Goal: Information Seeking & Learning: Learn about a topic

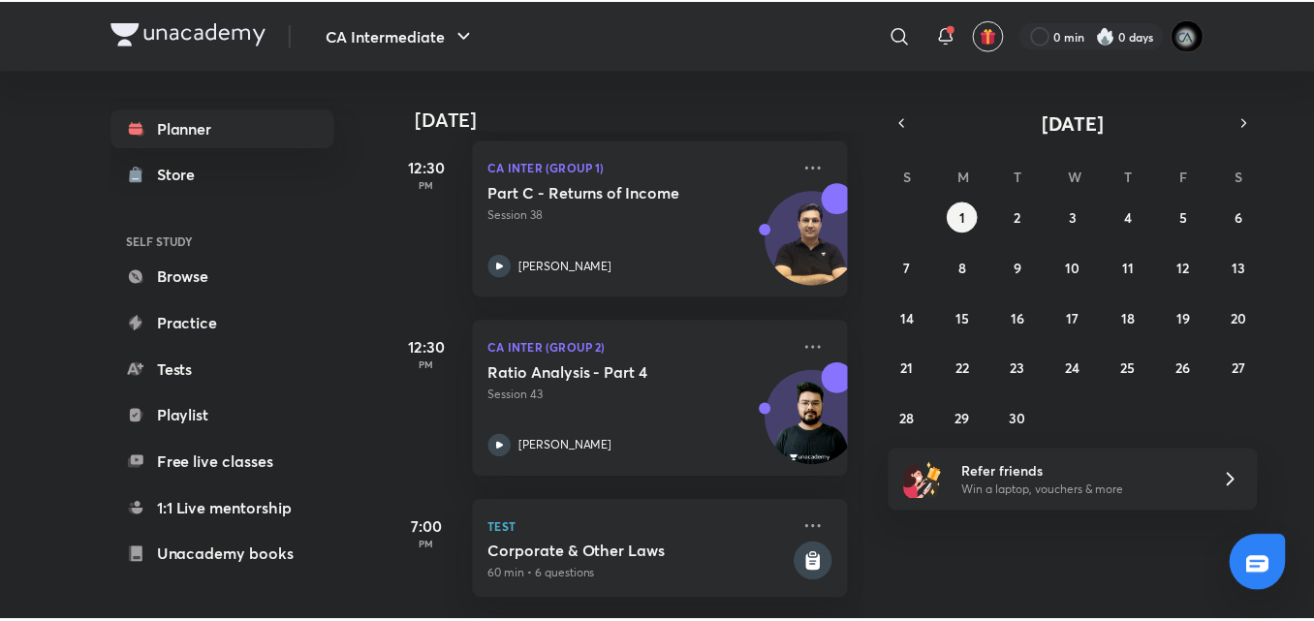
scroll to position [187, 0]
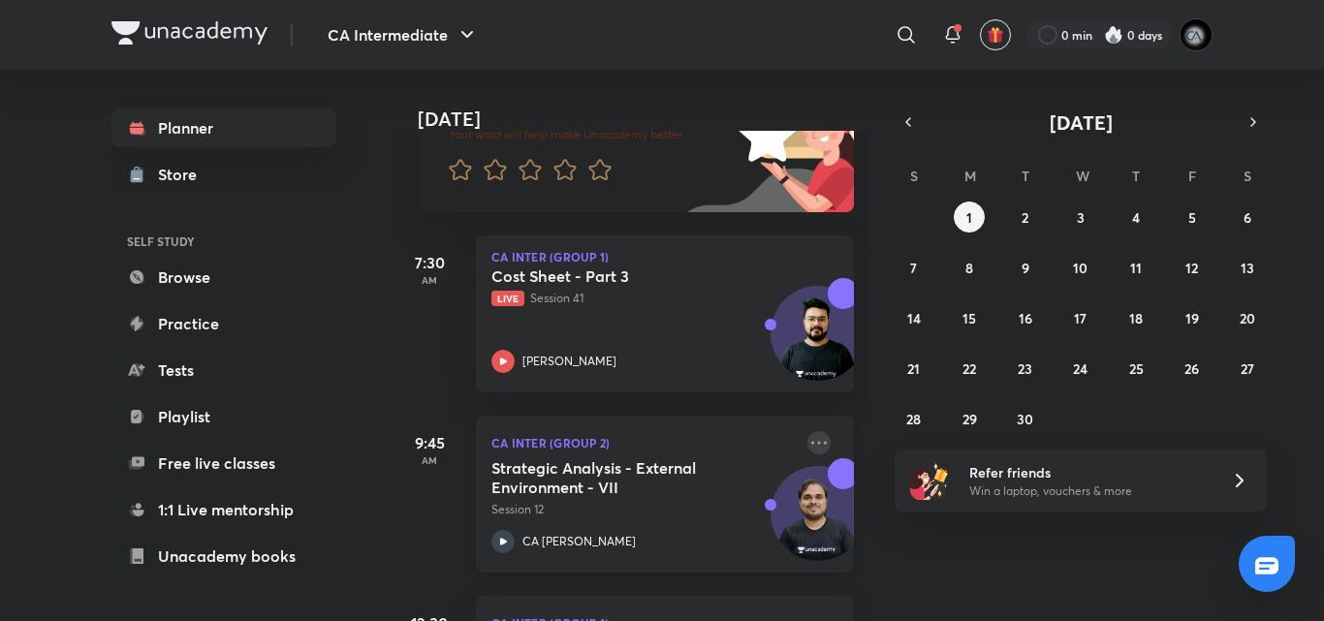
click at [812, 433] on icon at bounding box center [818, 442] width 23 height 23
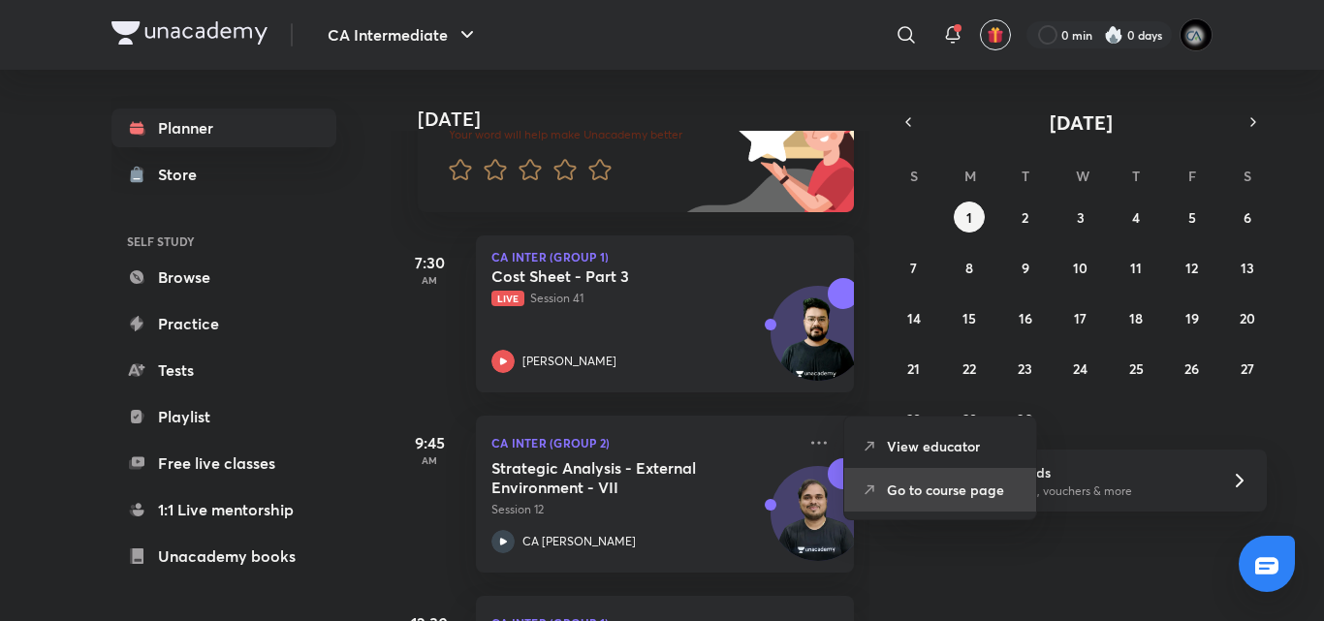
click at [908, 499] on p "Go to course page" at bounding box center [954, 490] width 134 height 20
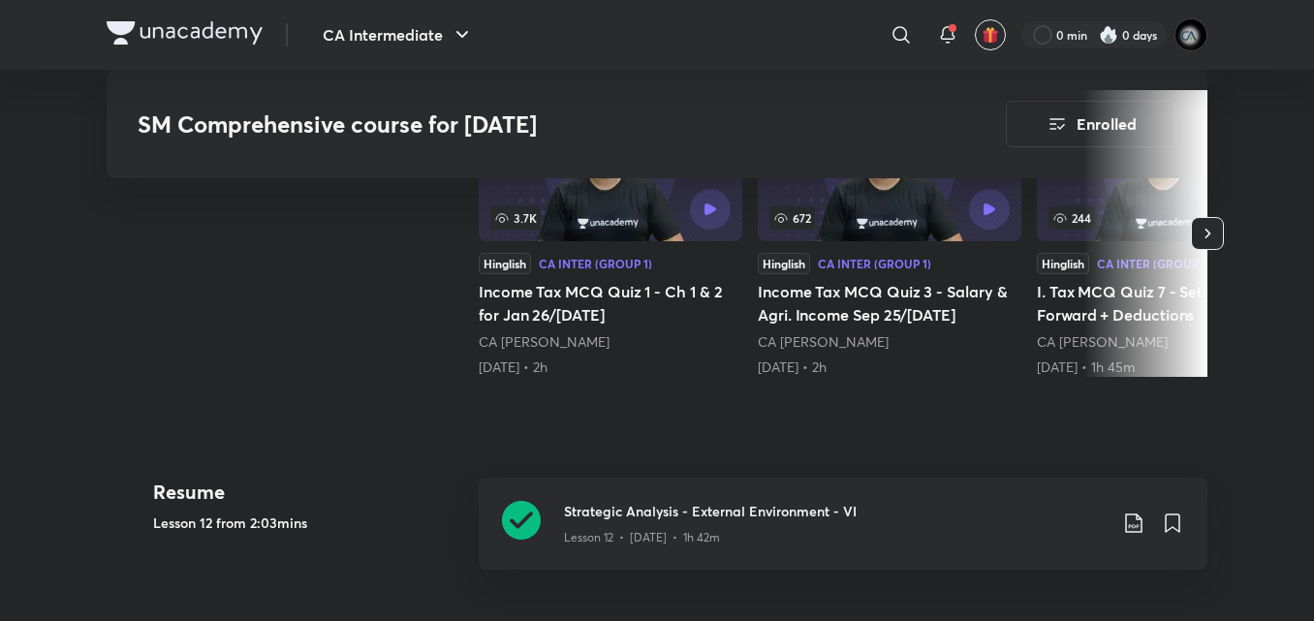
scroll to position [620, 0]
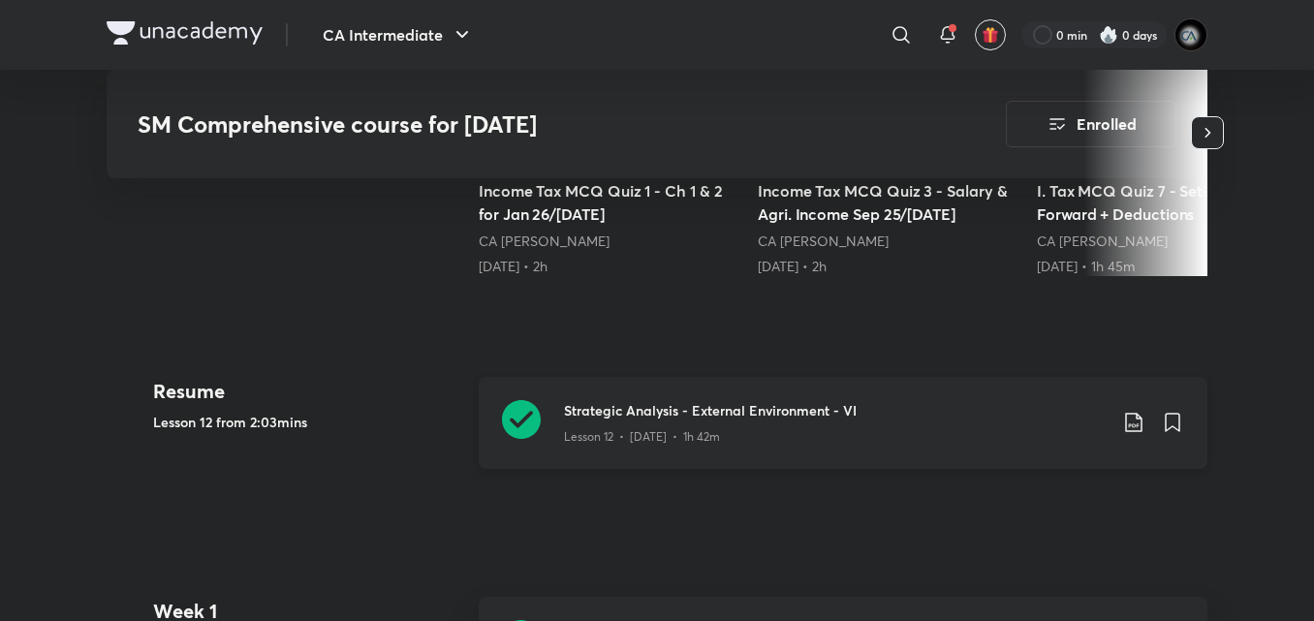
click at [846, 408] on h3 "Strategic Analysis - External Environment - VI" at bounding box center [835, 410] width 543 height 20
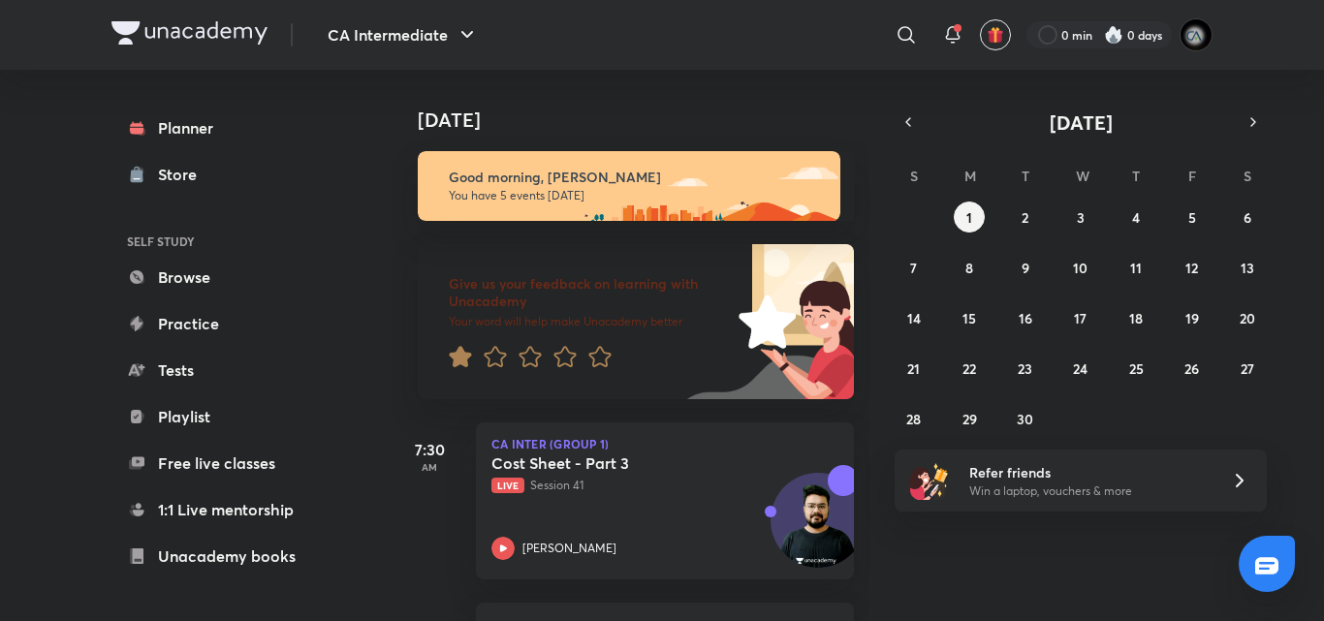
scroll to position [470, 0]
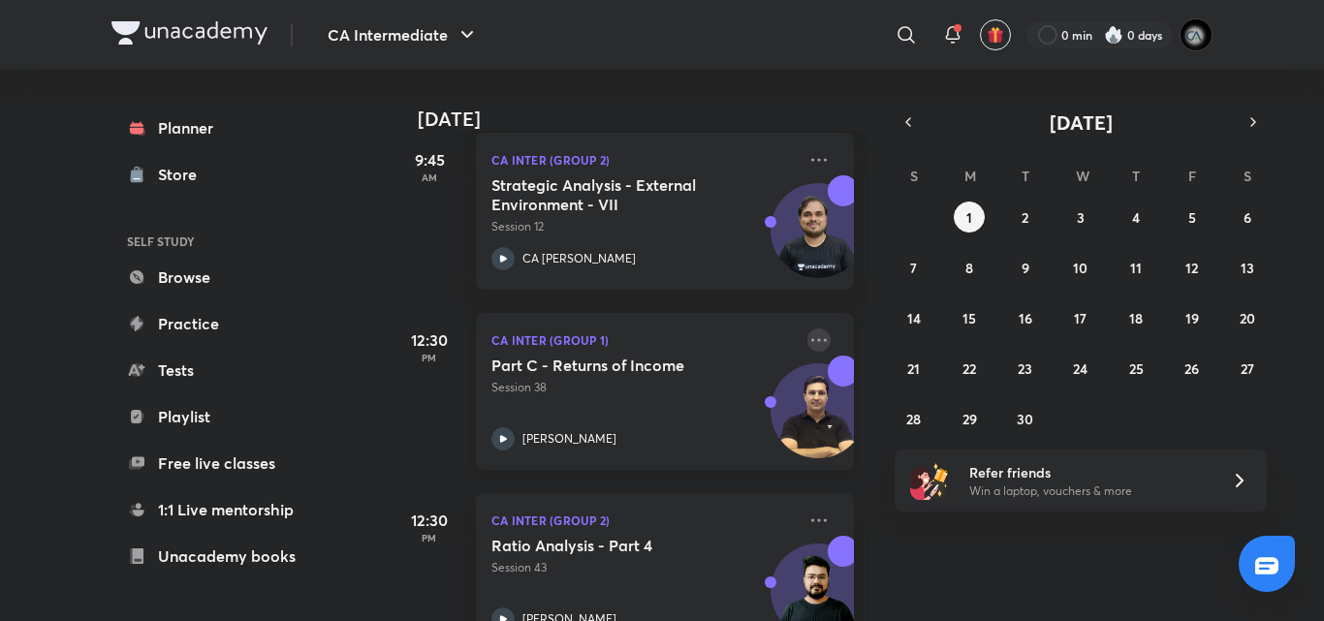
click at [807, 342] on icon at bounding box center [818, 339] width 23 height 23
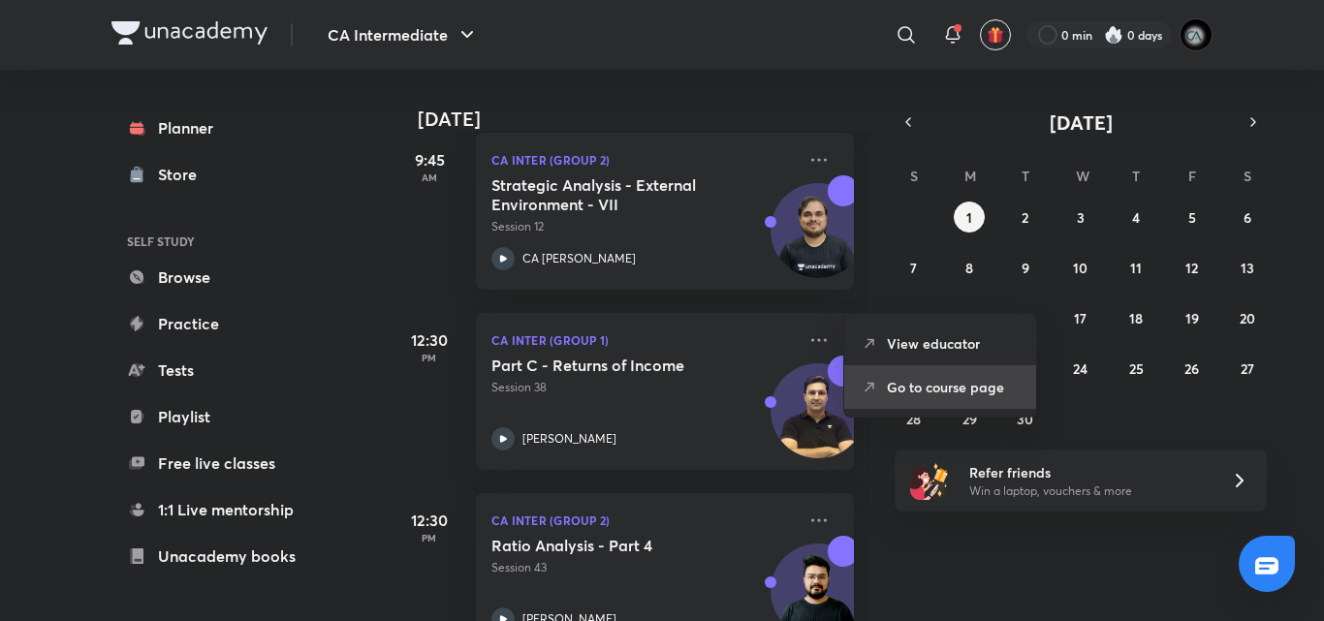
click at [980, 391] on p "Go to course page" at bounding box center [954, 387] width 134 height 20
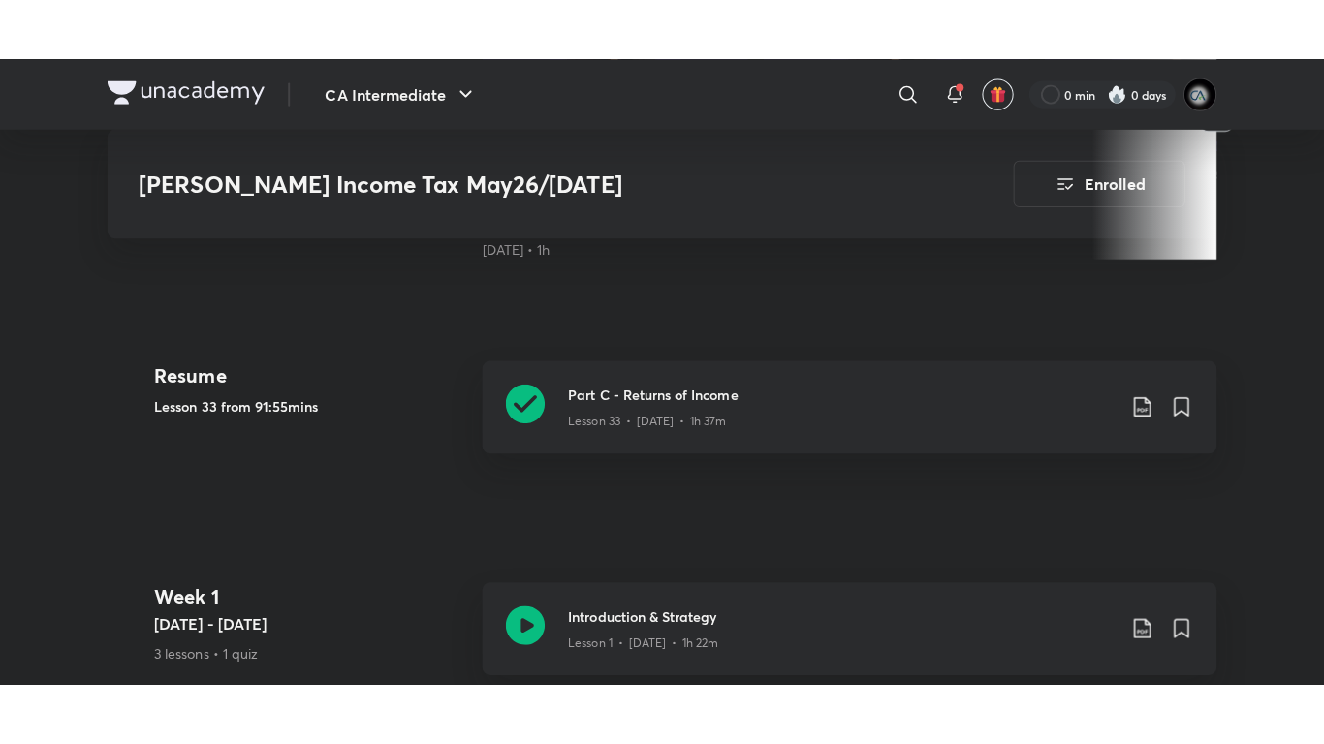
scroll to position [678, 0]
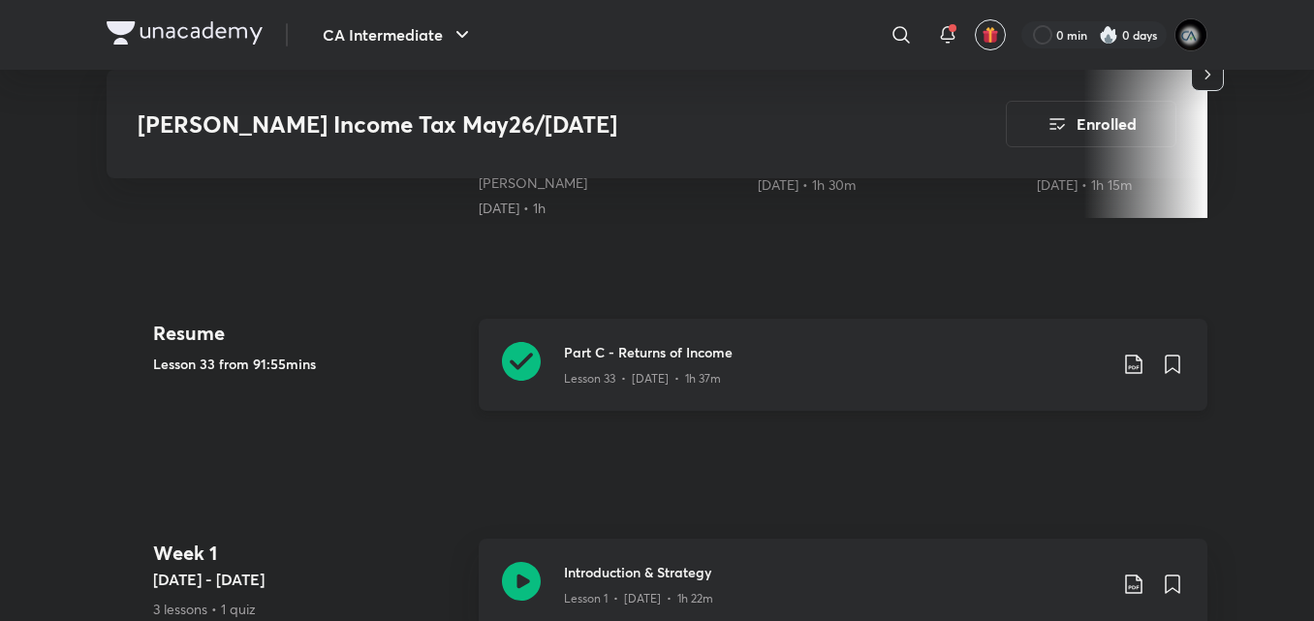
click at [827, 363] on div "Lesson 33 • Aug 23 • 1h 37m" at bounding box center [835, 374] width 543 height 25
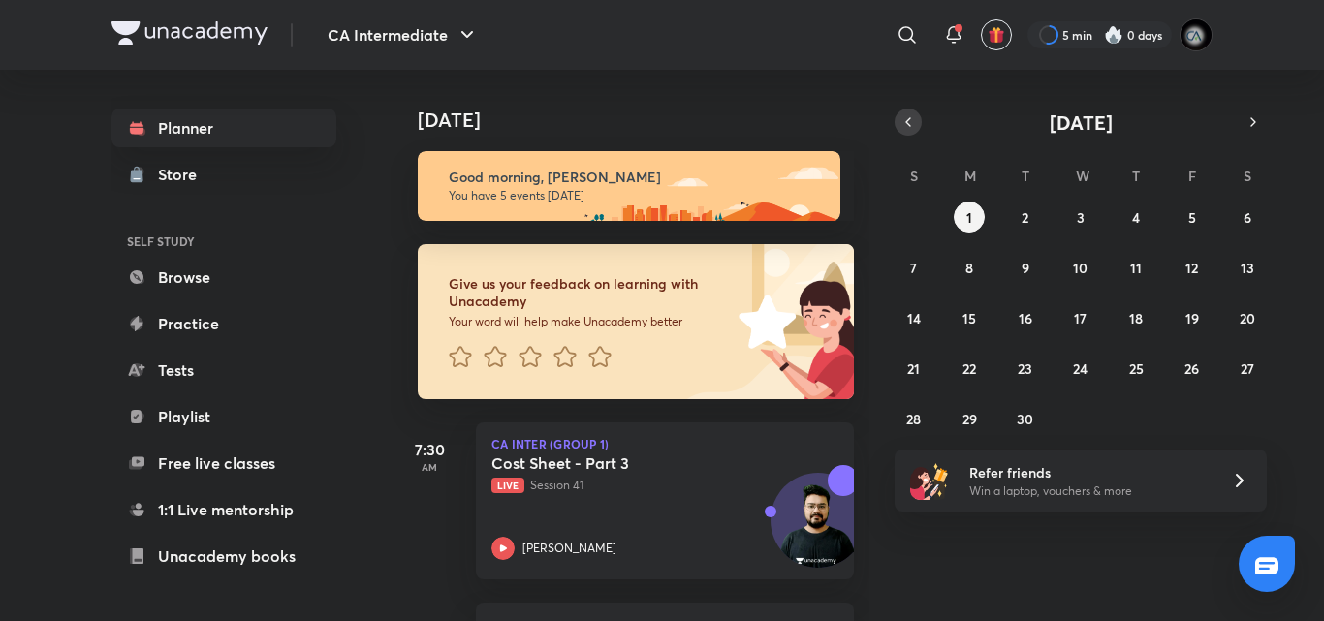
click at [915, 129] on icon "button" at bounding box center [908, 121] width 16 height 17
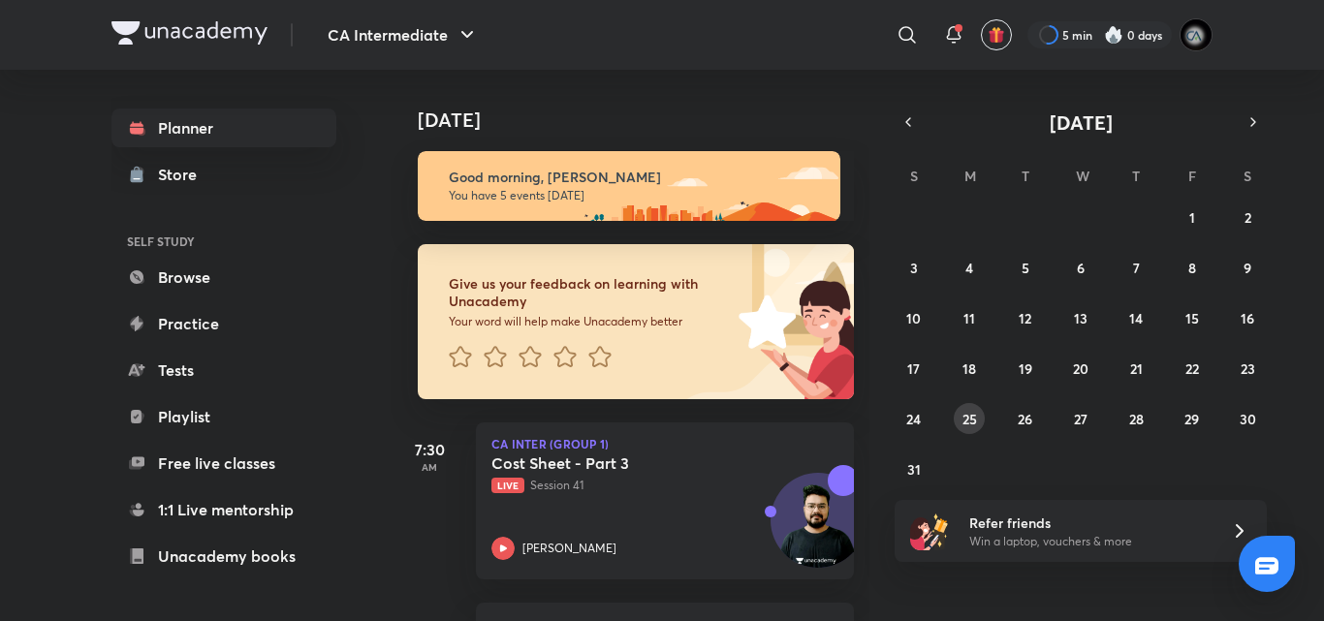
click at [973, 423] on abbr "25" at bounding box center [969, 419] width 15 height 18
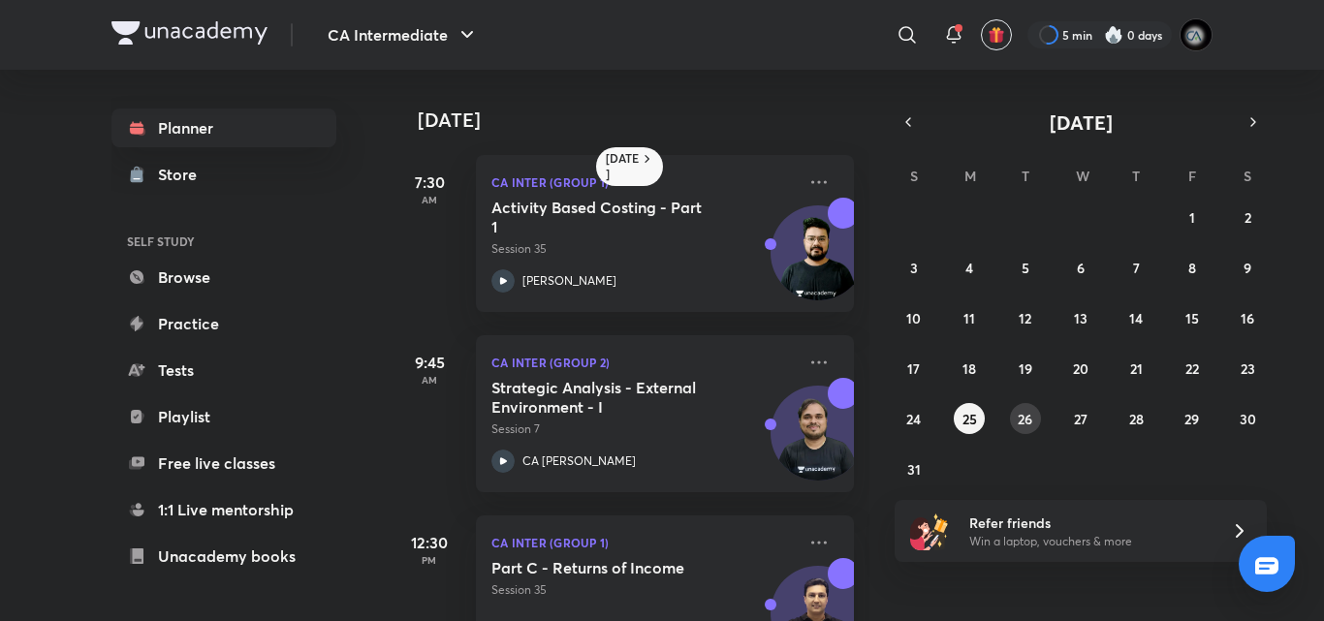
click at [1021, 433] on button "26" at bounding box center [1025, 418] width 31 height 31
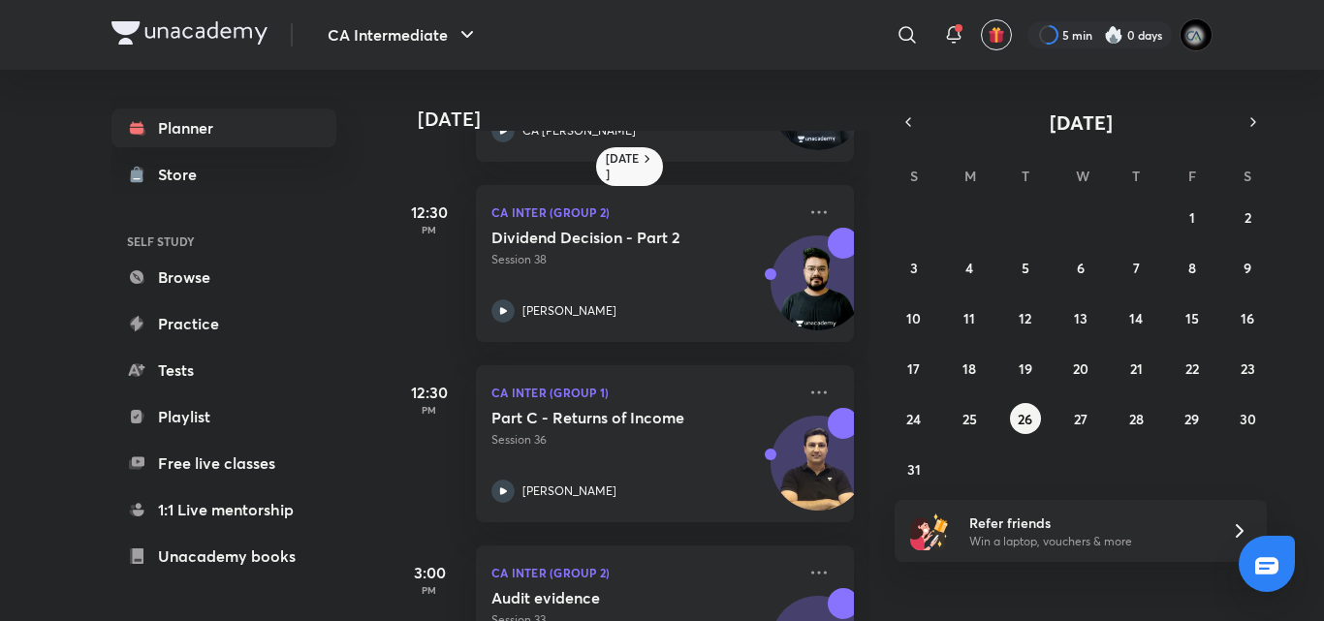
scroll to position [442, 0]
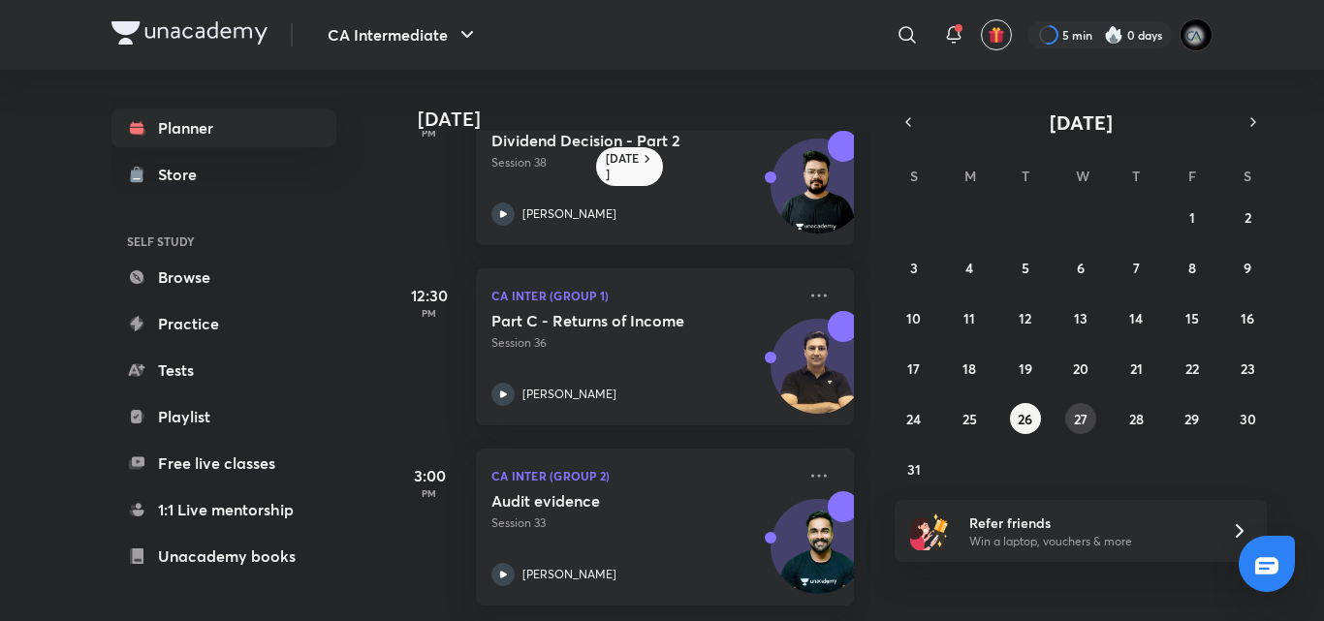
click at [1085, 418] on abbr "27" at bounding box center [1081, 419] width 14 height 18
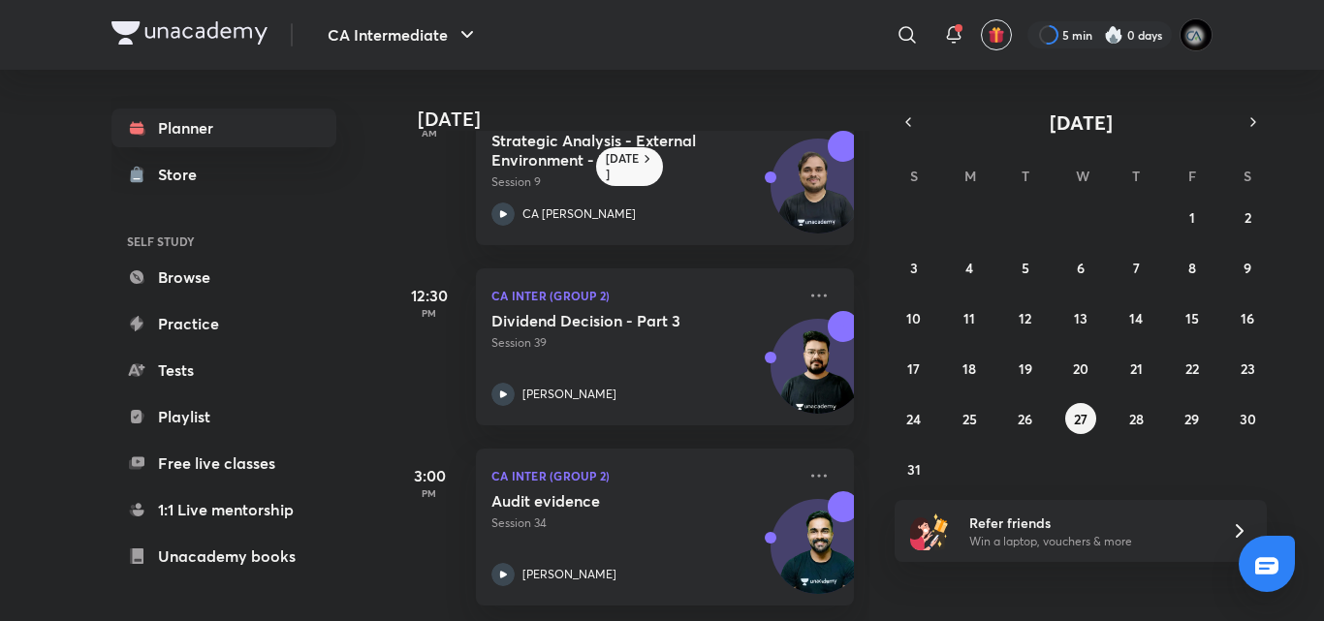
scroll to position [0, 0]
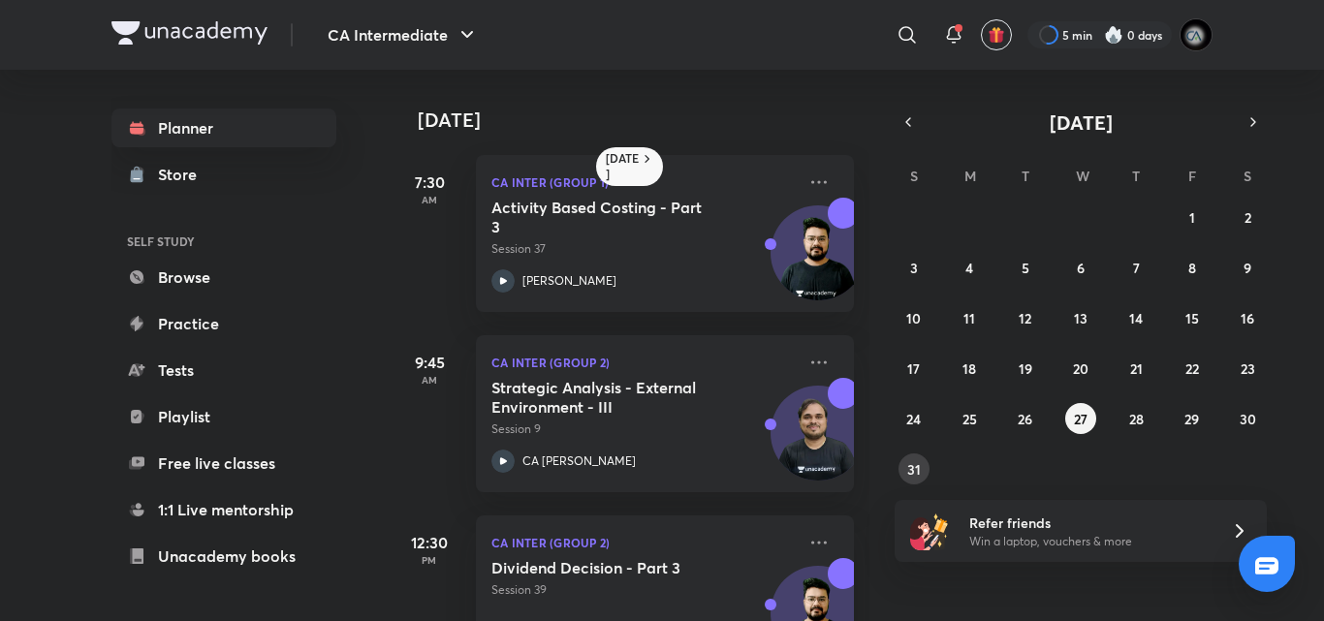
click at [913, 466] on abbr "31" at bounding box center [914, 469] width 14 height 18
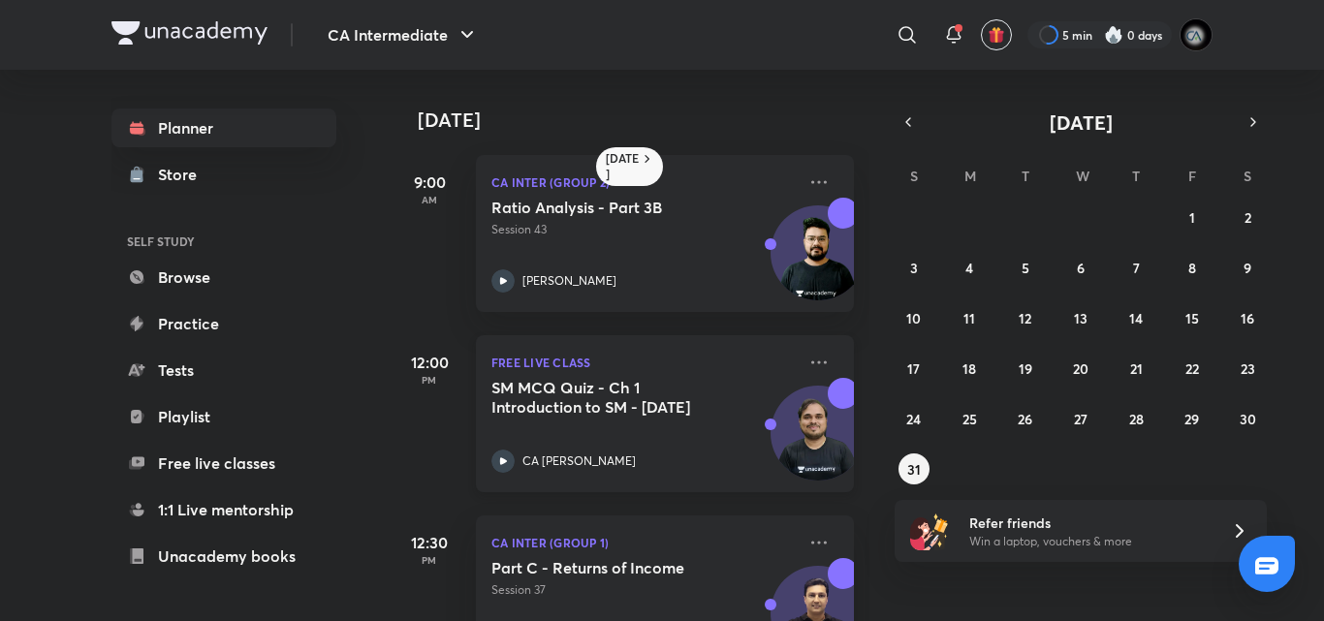
click at [630, 387] on h5 "SM MCQ Quiz - Ch 1 Introduction to SM - Jan 26" at bounding box center [611, 397] width 241 height 39
click at [911, 414] on abbr "24" at bounding box center [913, 419] width 15 height 18
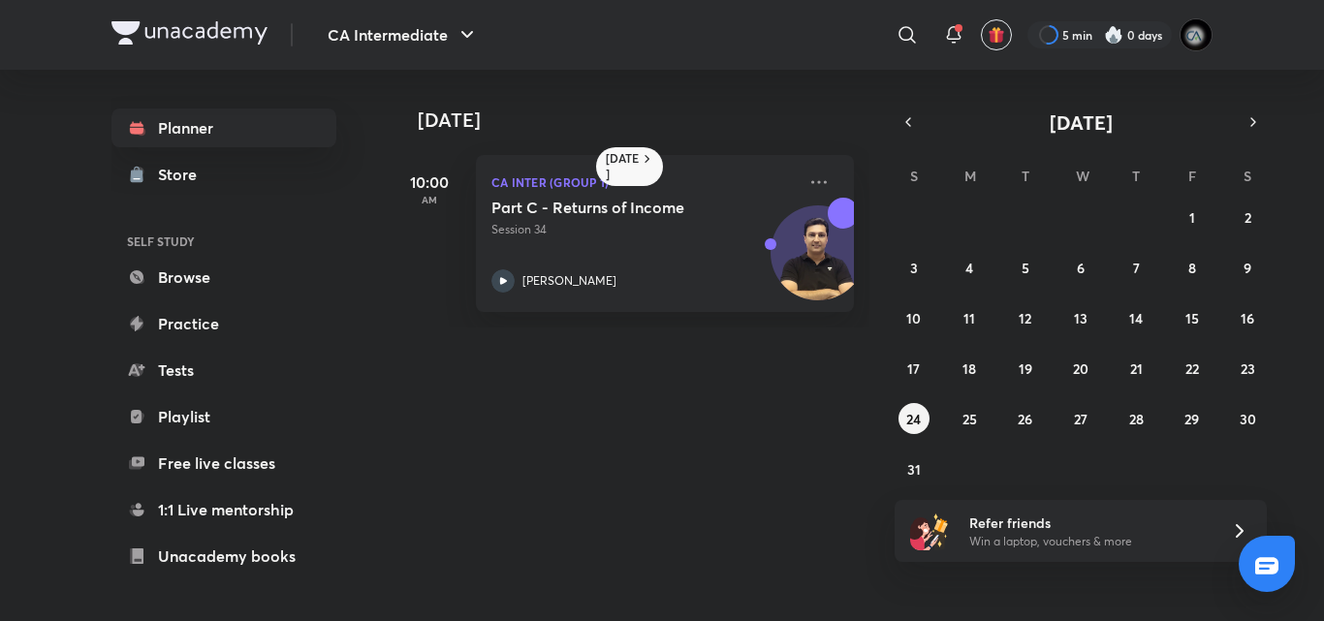
scroll to position [0, 19]
